Goal: Information Seeking & Learning: Learn about a topic

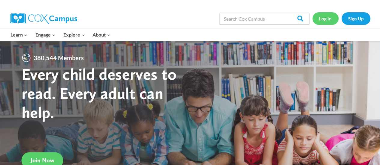
click at [327, 17] on link "Log In" at bounding box center [325, 18] width 26 height 12
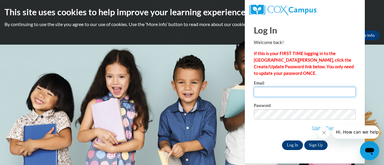
type input "kelsey.laas@rusd.org"
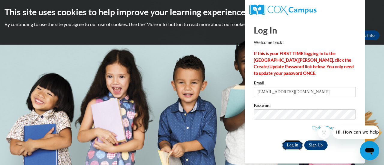
click at [294, 143] on input "Log In" at bounding box center [292, 146] width 21 height 10
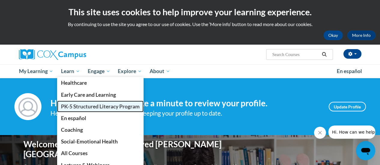
click at [67, 106] on span "PK-5 Structured Literacy Program" at bounding box center [100, 107] width 79 height 6
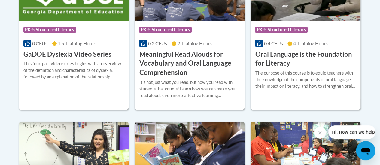
scroll to position [468, 0]
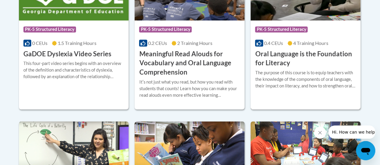
click at [308, 54] on h3 "Oral Language is the Foundation for Literacy" at bounding box center [305, 59] width 101 height 19
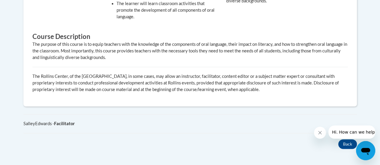
scroll to position [336, 0]
click at [319, 132] on icon "Close message from company" at bounding box center [319, 133] width 5 height 5
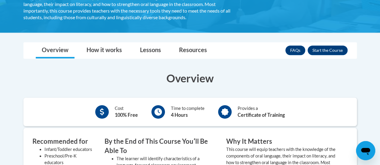
scroll to position [147, 0]
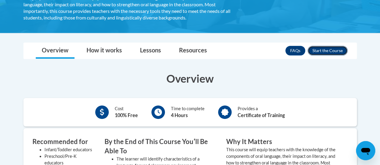
click at [319, 50] on button "Enroll" at bounding box center [327, 51] width 40 height 10
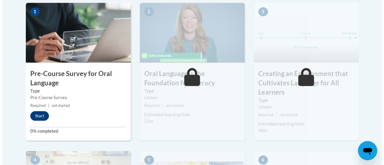
scroll to position [213, 0]
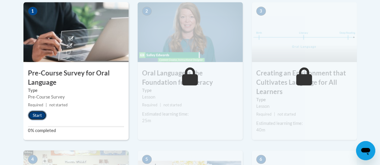
click at [37, 116] on button "Start" at bounding box center [37, 116] width 19 height 10
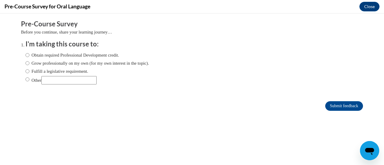
scroll to position [0, 0]
click at [26, 55] on input "Obtain required Professional Development credit." at bounding box center [28, 55] width 4 height 7
radio input "true"
click at [345, 107] on input "Submit feedback" at bounding box center [344, 106] width 38 height 10
click at [325, 107] on input "Submit feedback" at bounding box center [344, 106] width 38 height 10
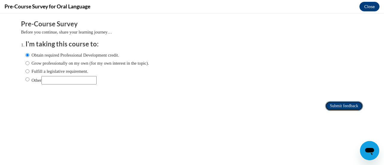
click at [340, 105] on input "Submit feedback" at bounding box center [344, 106] width 38 height 10
click at [334, 108] on input "Submit feedback" at bounding box center [344, 106] width 38 height 10
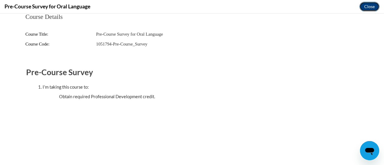
click at [367, 6] on button "Close" at bounding box center [370, 7] width 20 height 10
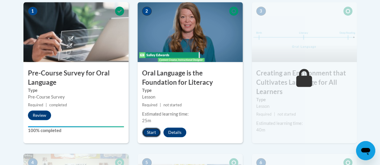
click at [148, 134] on button "Start" at bounding box center [151, 133] width 19 height 10
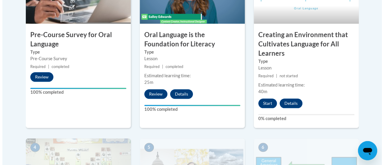
scroll to position [253, 0]
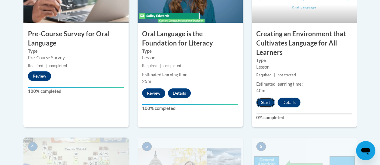
click at [263, 102] on button "Start" at bounding box center [265, 103] width 19 height 10
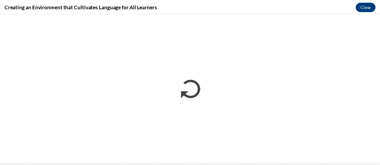
scroll to position [0, 0]
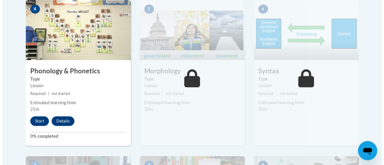
scroll to position [391, 0]
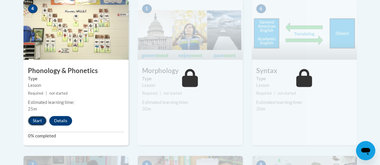
click at [38, 120] on button "Start" at bounding box center [37, 121] width 19 height 10
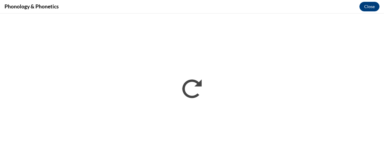
scroll to position [0, 0]
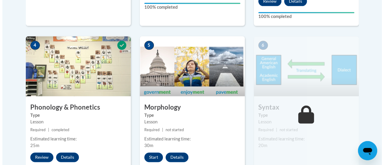
scroll to position [354, 0]
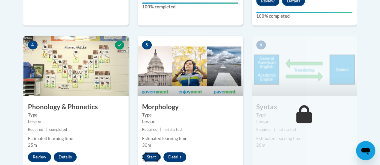
click at [149, 157] on button "Start" at bounding box center [151, 157] width 19 height 10
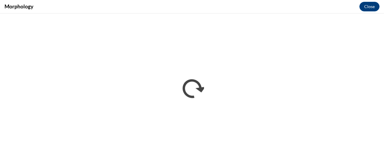
scroll to position [0, 0]
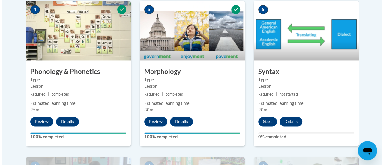
scroll to position [390, 0]
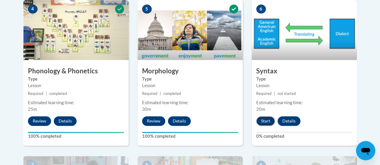
click at [268, 119] on button "Start" at bounding box center [265, 121] width 19 height 10
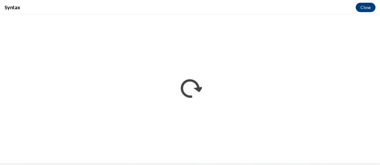
scroll to position [0, 0]
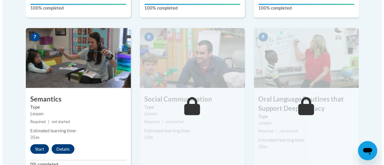
scroll to position [520, 0]
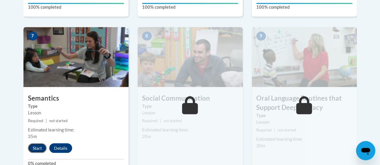
click at [39, 148] on button "Start" at bounding box center [37, 148] width 19 height 10
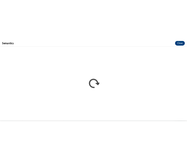
scroll to position [0, 0]
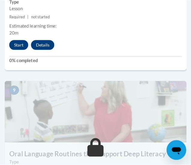
scroll to position [1355, 0]
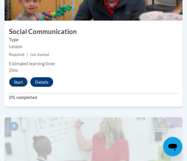
click at [21, 82] on button "Start" at bounding box center [18, 82] width 19 height 10
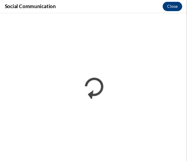
scroll to position [0, 0]
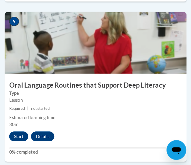
scroll to position [1494, 0]
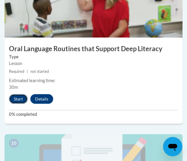
click at [21, 100] on button "Start" at bounding box center [18, 99] width 19 height 10
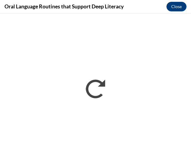
scroll to position [0, 0]
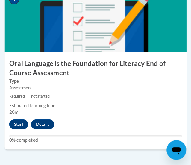
scroll to position [1638, 0]
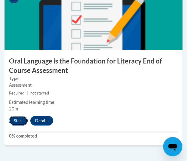
click at [19, 124] on button "Start" at bounding box center [18, 121] width 19 height 10
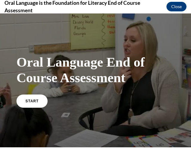
scroll to position [0, 0]
click at [32, 102] on span "START" at bounding box center [32, 101] width 14 height 5
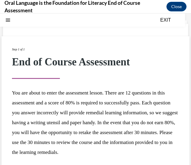
scroll to position [58, 0]
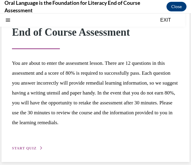
click at [33, 150] on span "START QUIZ" at bounding box center [24, 148] width 25 height 4
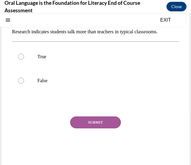
scroll to position [18, 0]
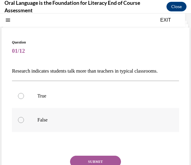
click at [51, 123] on label "False" at bounding box center [95, 120] width 167 height 24
click at [24, 123] on input "False" at bounding box center [21, 120] width 6 height 6
radio input "true"
click at [80, 156] on button "SUBMIT" at bounding box center [95, 162] width 51 height 12
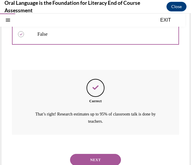
scroll to position [119, 0]
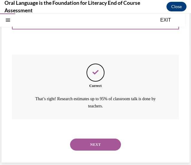
click at [78, 144] on button "NEXT" at bounding box center [95, 145] width 51 height 12
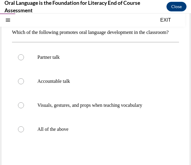
click at [78, 141] on label "All of the above" at bounding box center [95, 129] width 167 height 24
click at [24, 132] on input "All of the above" at bounding box center [21, 129] width 6 height 6
radio input "true"
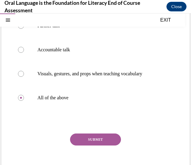
click at [80, 146] on button "SUBMIT" at bounding box center [95, 140] width 51 height 12
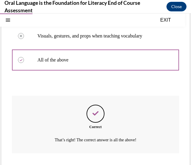
scroll to position [171, 0]
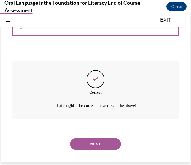
click at [84, 142] on button "NEXT" at bounding box center [95, 144] width 51 height 12
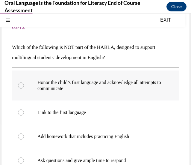
scroll to position [42, 0]
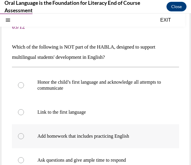
click at [92, 129] on label "Add homework that includes practicing English" at bounding box center [95, 136] width 167 height 24
click at [24, 133] on input "Add homework that includes practicing English" at bounding box center [21, 136] width 6 height 6
radio input "true"
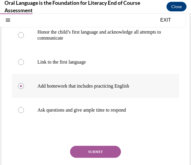
scroll to position [93, 0]
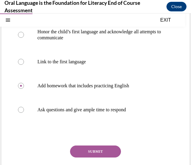
click at [91, 156] on button "SUBMIT" at bounding box center [95, 152] width 51 height 12
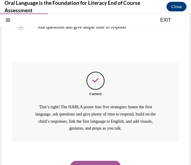
scroll to position [197, 0]
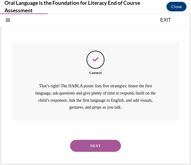
click at [92, 146] on button "NEXT" at bounding box center [95, 146] width 51 height 12
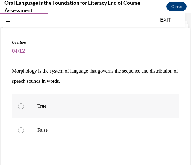
click at [83, 108] on p "True" at bounding box center [101, 106] width 127 height 6
click at [24, 108] on input "True" at bounding box center [21, 106] width 6 height 6
radio input "true"
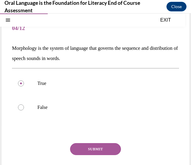
click at [83, 145] on button "SUBMIT" at bounding box center [95, 149] width 51 height 12
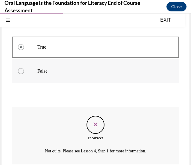
scroll to position [123, 0]
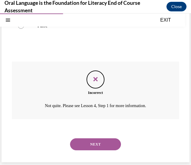
click at [86, 144] on button "NEXT" at bounding box center [95, 144] width 51 height 12
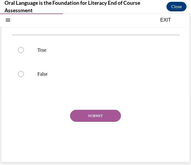
scroll to position [18, 0]
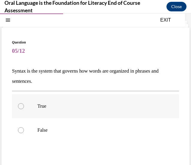
click at [47, 107] on p "True" at bounding box center [101, 106] width 127 height 6
click at [24, 107] on input "True" at bounding box center [21, 106] width 6 height 6
radio input "true"
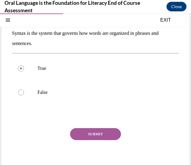
click at [81, 136] on button "SUBMIT" at bounding box center [95, 134] width 51 height 12
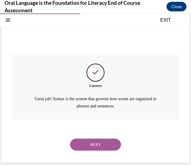
click at [90, 144] on button "NEXT" at bounding box center [95, 145] width 51 height 12
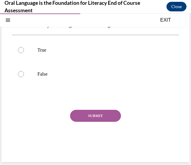
scroll to position [18, 0]
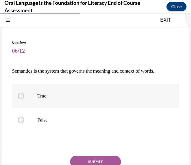
click at [82, 94] on p "True" at bounding box center [101, 96] width 127 height 6
click at [24, 94] on input "True" at bounding box center [21, 96] width 6 height 6
radio input "true"
click at [89, 158] on button "SUBMIT" at bounding box center [95, 162] width 51 height 12
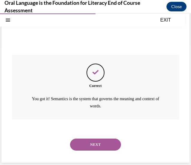
click at [94, 146] on button "NEXT" at bounding box center [95, 145] width 51 height 12
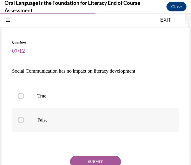
click at [86, 128] on label "False" at bounding box center [95, 120] width 167 height 24
click at [24, 123] on input "False" at bounding box center [21, 120] width 6 height 6
radio input "true"
click at [88, 160] on button "SUBMIT" at bounding box center [95, 162] width 51 height 12
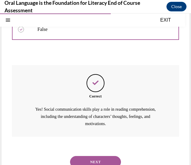
scroll to position [109, 0]
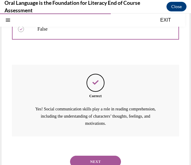
click at [92, 160] on button "NEXT" at bounding box center [95, 162] width 51 height 12
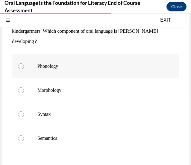
scroll to position [76, 0]
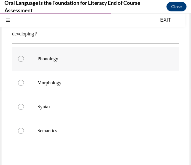
click at [59, 61] on p "Phonology" at bounding box center [101, 59] width 127 height 6
click at [24, 61] on input "Phonology" at bounding box center [21, 59] width 6 height 6
radio input "true"
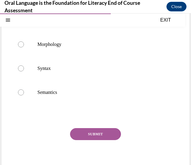
click at [85, 138] on button "SUBMIT" at bounding box center [95, 134] width 51 height 12
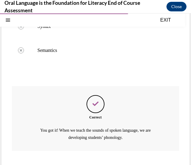
scroll to position [188, 0]
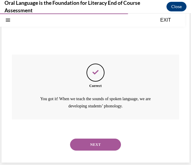
drag, startPoint x: 84, startPoint y: 146, endPoint x: 3, endPoint y: 33, distance: 138.9
click at [3, 33] on div "Question 08/12 [PERSON_NAME] is planning a small group to introduce the short /…" at bounding box center [96, 10] width 188 height 305
click at [97, 144] on button "NEXT" at bounding box center [95, 145] width 51 height 12
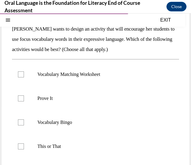
scroll to position [64, 0]
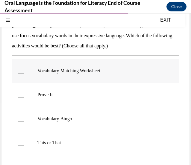
click at [20, 70] on div at bounding box center [21, 71] width 6 height 6
click at [20, 70] on input "Vocabulary Matching Worksheet" at bounding box center [21, 71] width 6 height 6
checkbox input "true"
click at [19, 119] on div at bounding box center [21, 119] width 6 height 6
click at [19, 119] on input "Vocabulary Bingo" at bounding box center [21, 119] width 6 height 6
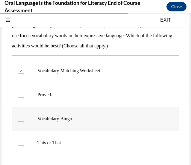
checkbox input "true"
click at [22, 144] on div at bounding box center [21, 143] width 6 height 6
click at [22, 144] on input "This or That" at bounding box center [21, 143] width 6 height 6
checkbox input "true"
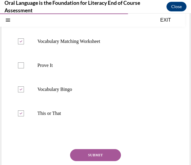
click at [81, 152] on button "SUBMIT" at bounding box center [95, 155] width 51 height 12
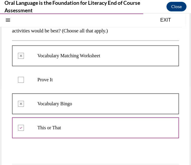
scroll to position [181, 0]
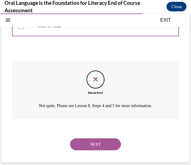
click at [92, 144] on button "NEXT" at bounding box center [95, 144] width 51 height 12
